Goal: Transaction & Acquisition: Purchase product/service

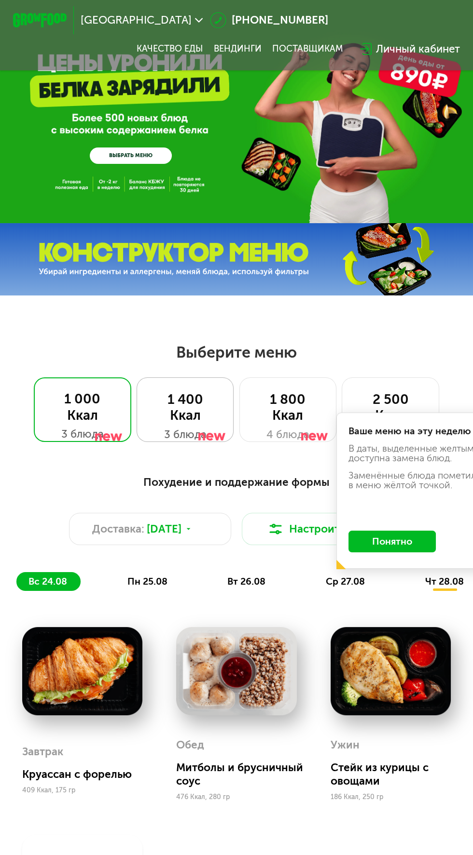
click at [193, 440] on div "3 блюда" at bounding box center [184, 435] width 69 height 16
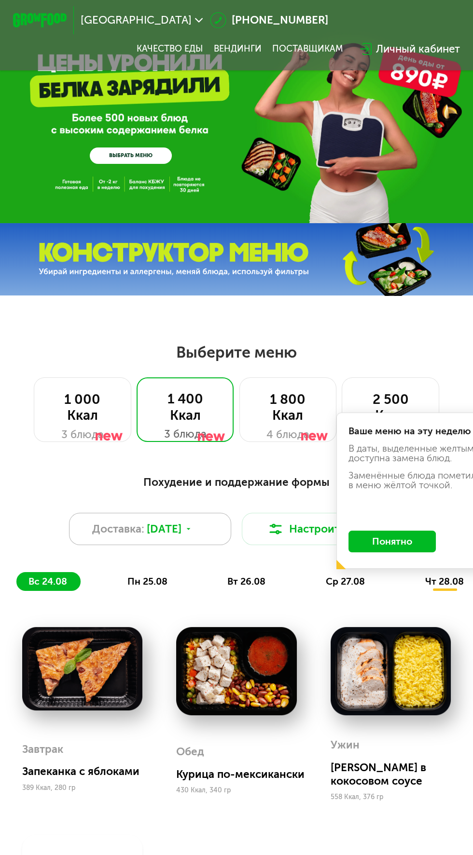
click at [192, 526] on icon at bounding box center [188, 529] width 8 height 8
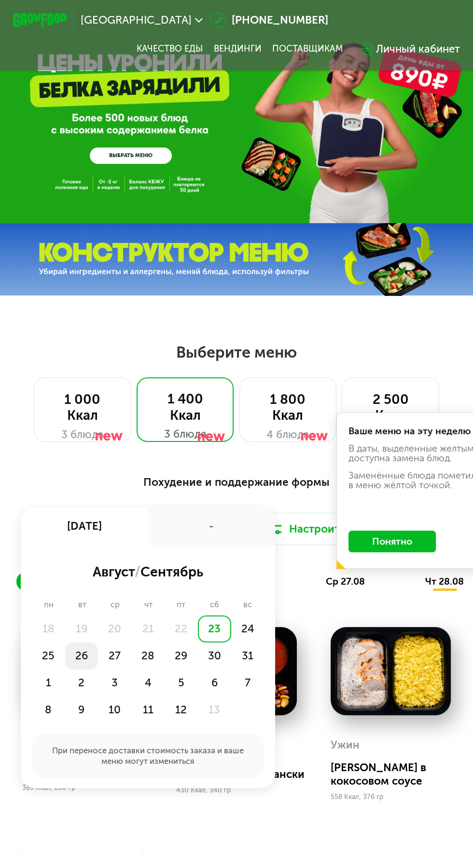
click at [98, 651] on div "26" at bounding box center [114, 656] width 33 height 27
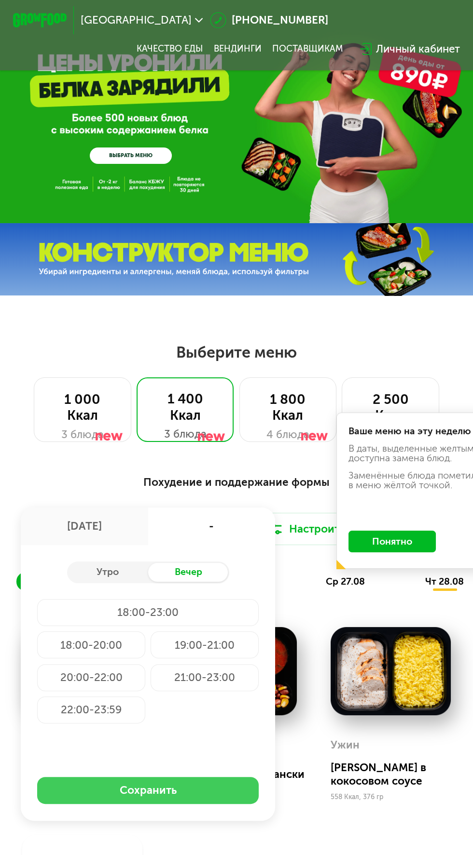
click at [155, 780] on button "Сохранить" at bounding box center [147, 790] width 221 height 27
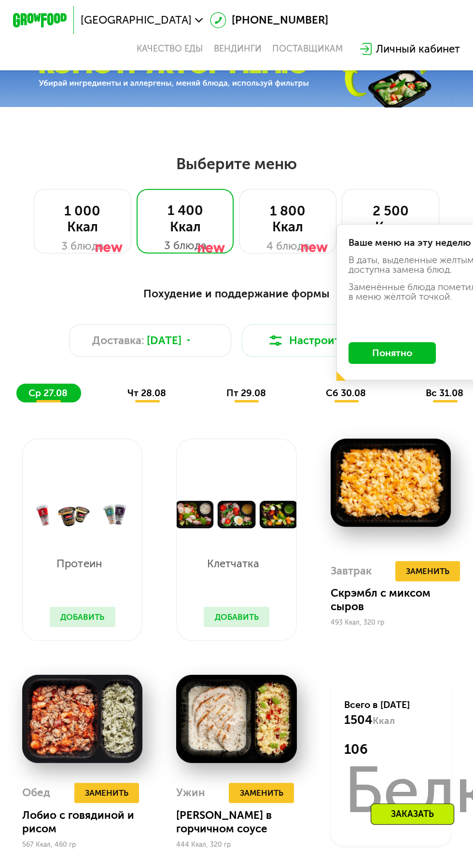
scroll to position [178, 0]
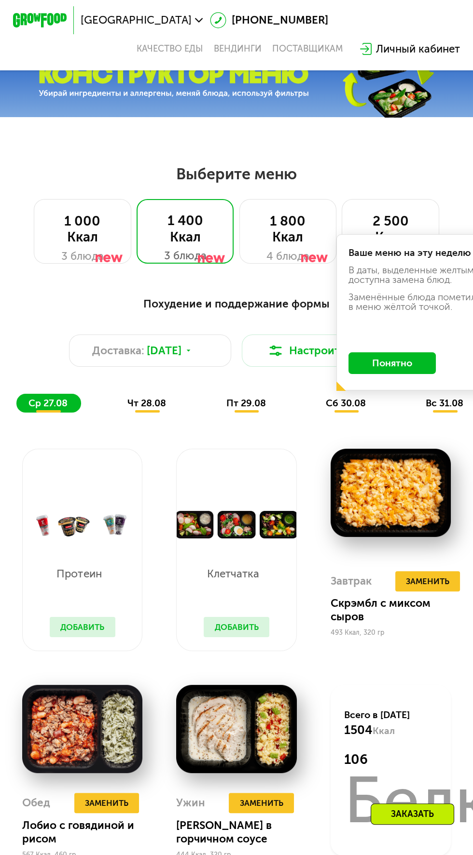
click at [351, 405] on span "сб 30.08" at bounding box center [346, 403] width 40 height 11
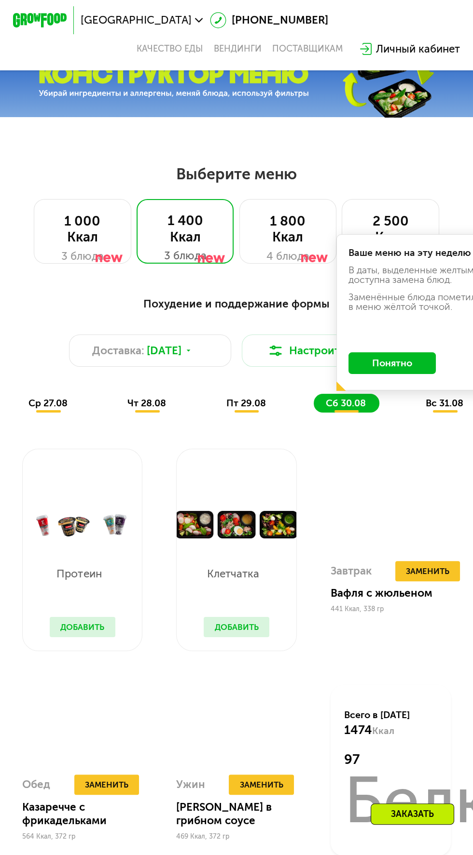
scroll to position [166, 0]
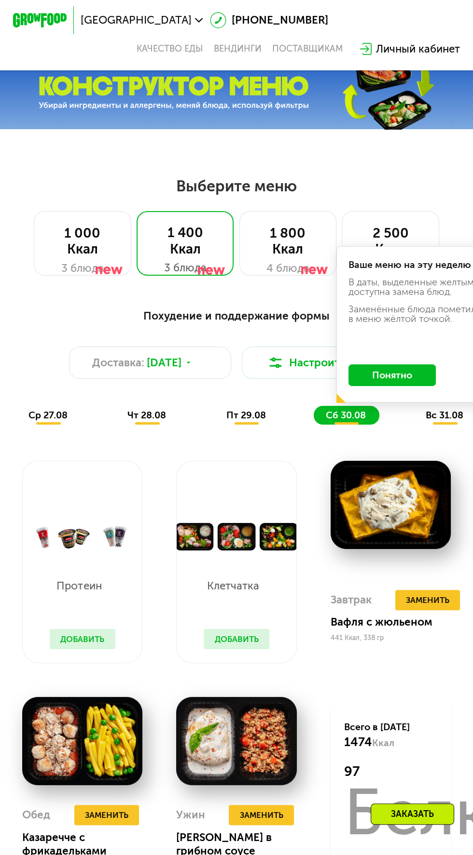
click at [313, 407] on div "пт 29.08" at bounding box center [346, 415] width 66 height 19
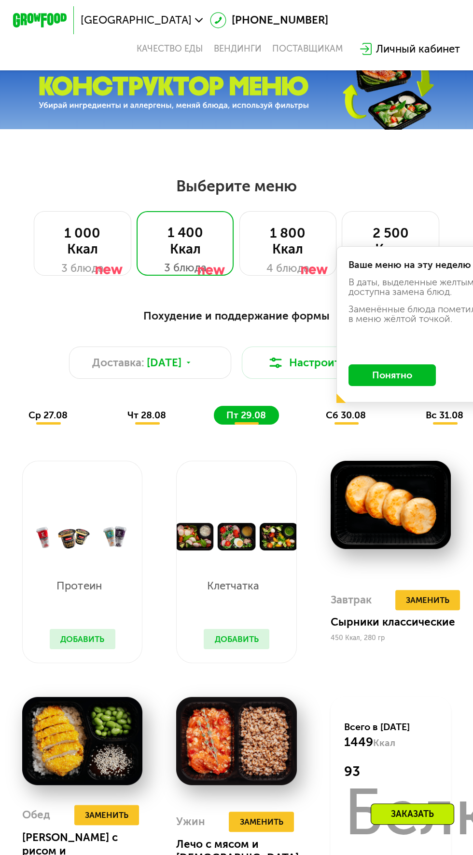
click at [343, 411] on span "сб 30.08" at bounding box center [346, 415] width 40 height 11
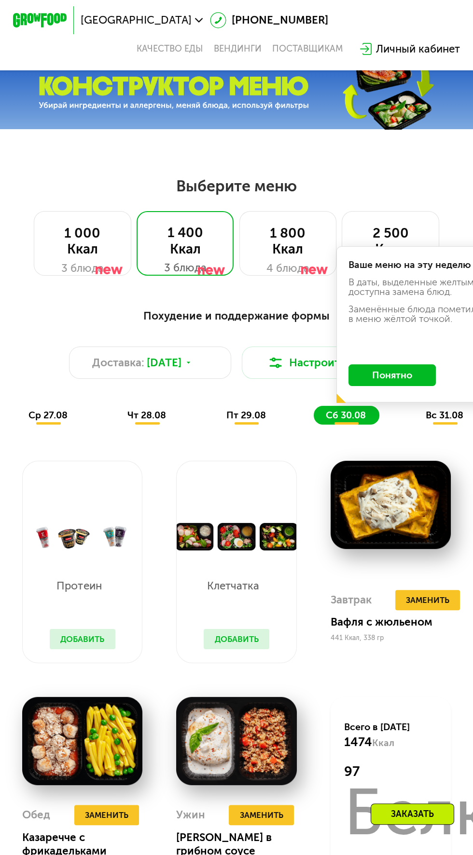
click at [446, 415] on span "вс 31.08" at bounding box center [444, 415] width 38 height 11
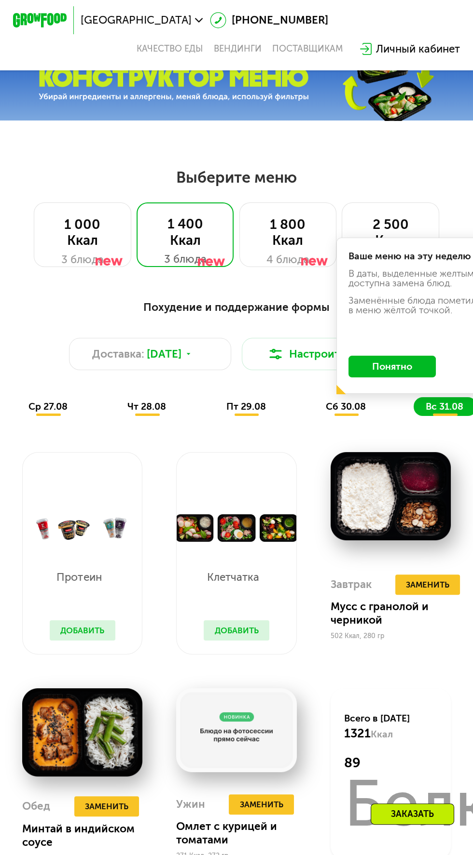
scroll to position [235, 0]
